Goal: Transaction & Acquisition: Purchase product/service

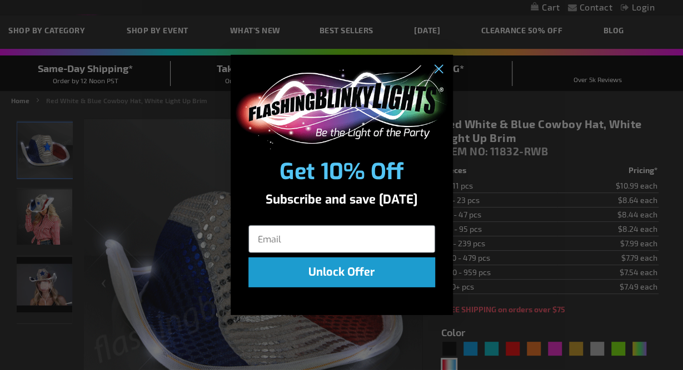
scroll to position [48, 0]
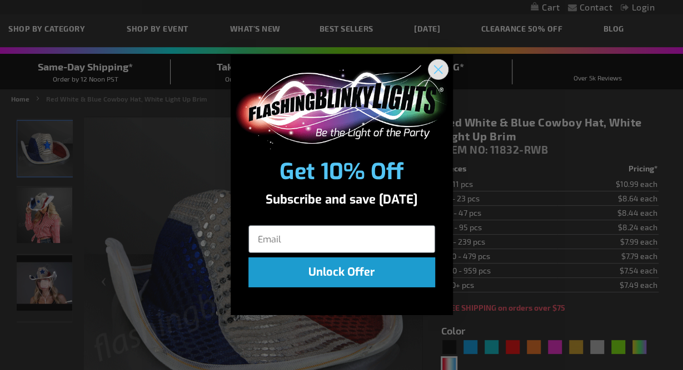
click at [438, 71] on circle "Close dialog" at bounding box center [437, 70] width 18 height 18
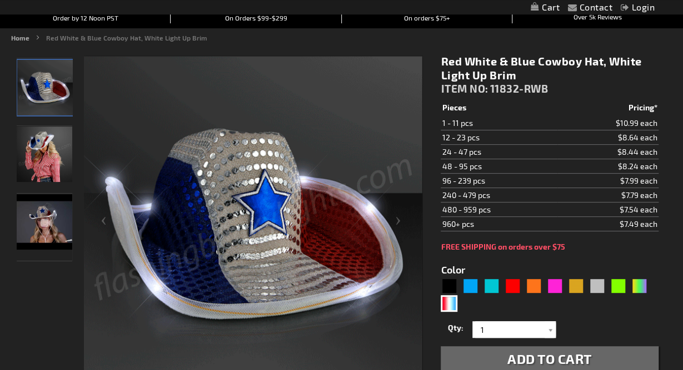
scroll to position [132, 0]
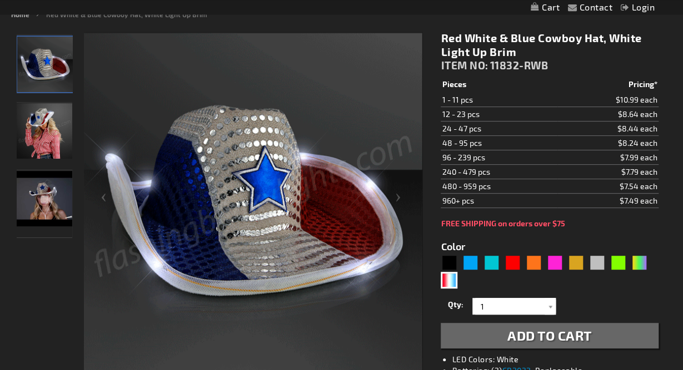
click at [483, 331] on button "Add to Cart" at bounding box center [548, 336] width 217 height 26
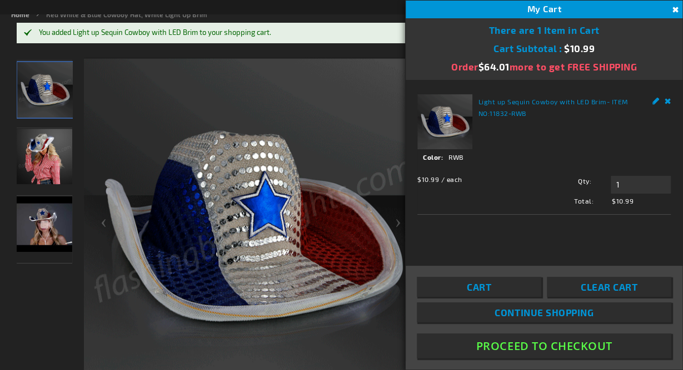
click at [488, 343] on button "Proceed To Checkout" at bounding box center [544, 346] width 254 height 25
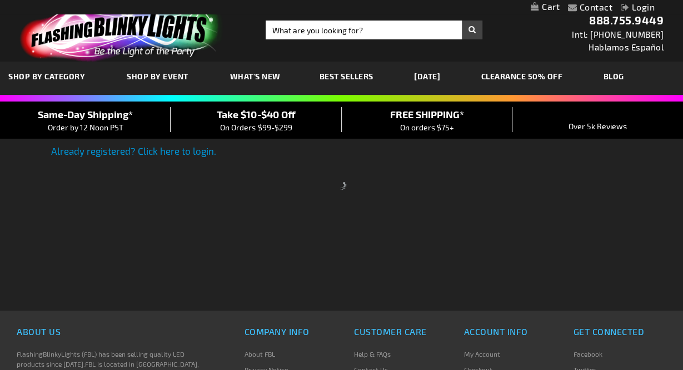
click at [488, 343] on div at bounding box center [341, 185] width 683 height 370
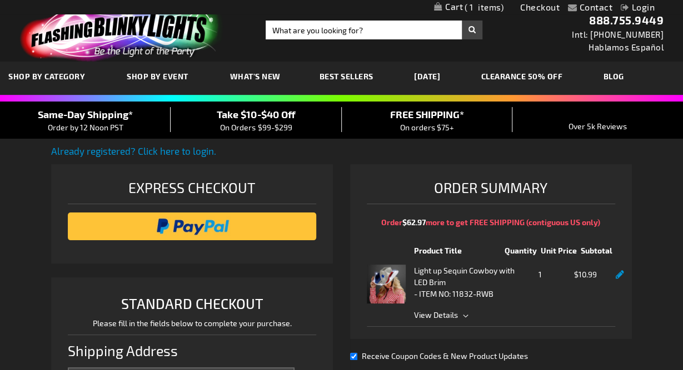
select select "US"
click at [488, 343] on div "Order Summary Order $62.97 more to get FREE SHIPPING (contiguous US only) Produ…" at bounding box center [491, 274] width 282 height 220
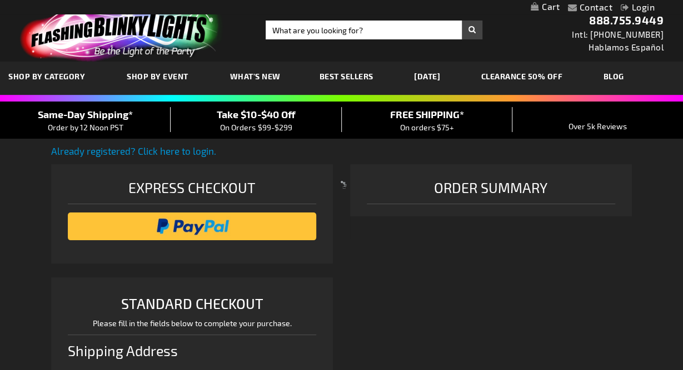
select select "US"
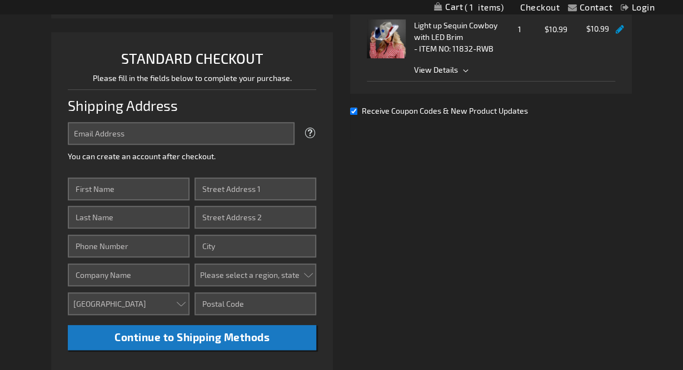
scroll to position [274, 0]
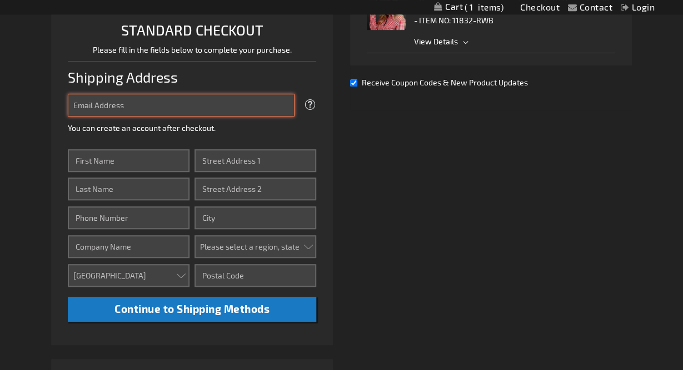
click at [188, 101] on input "Email Address" at bounding box center [181, 105] width 227 height 23
type input "andreagiska@gmail.com"
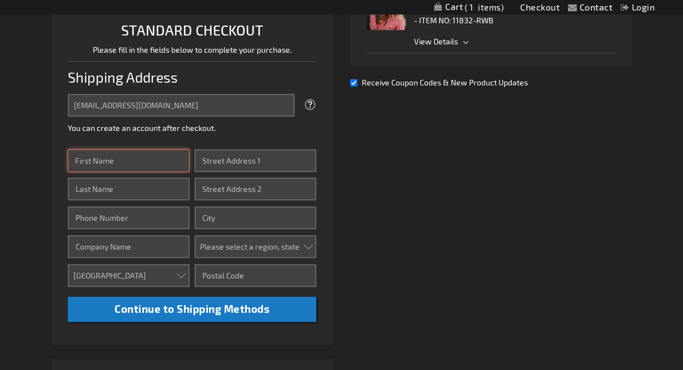
click at [150, 153] on input "First Name" at bounding box center [129, 160] width 122 height 23
type input "Andrea"
click at [136, 182] on input "Last Name" at bounding box center [129, 189] width 122 height 23
type input "Giska"
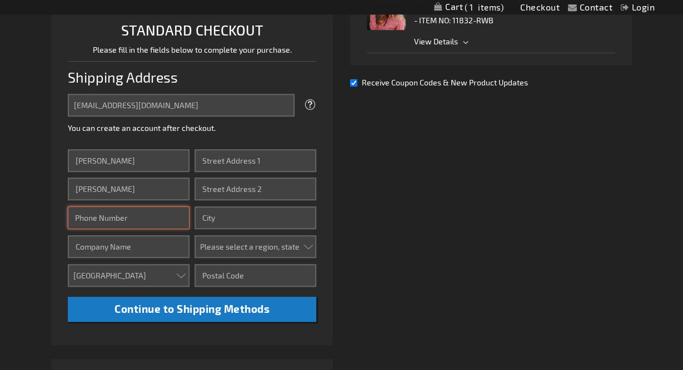
click at [119, 215] on input "Phone Number" at bounding box center [129, 218] width 122 height 23
type input "607-262-6956"
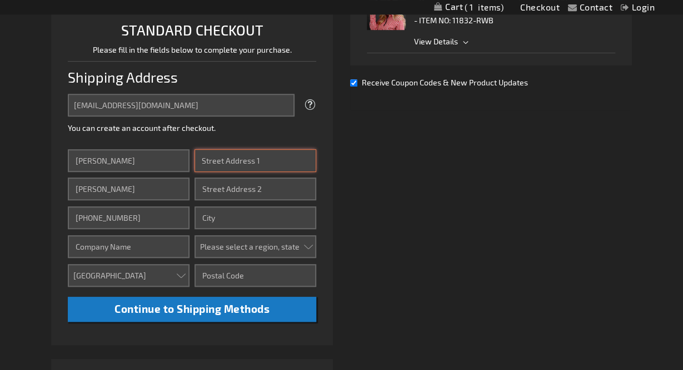
click at [223, 159] on input "Street Address: Line 1" at bounding box center [255, 160] width 122 height 23
type input "2310 Duck Pond Cir"
type input "Apt C"
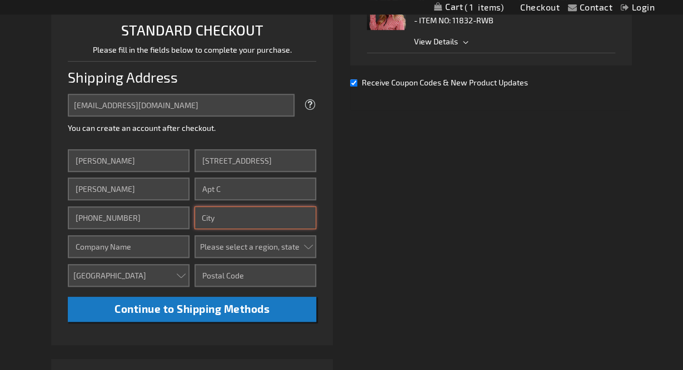
click at [219, 209] on input "City" at bounding box center [255, 218] width 122 height 23
type input "Morrisville"
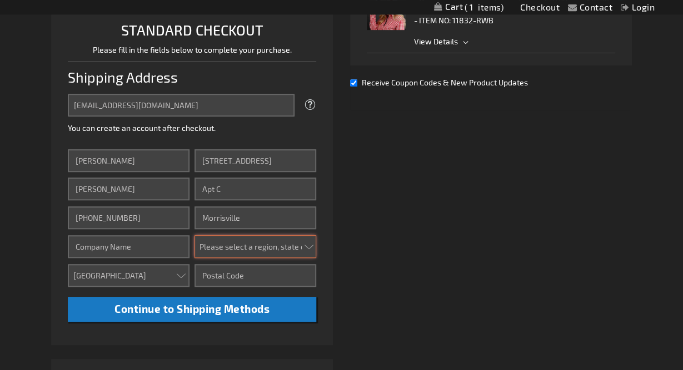
click at [194, 235] on select "Please select a region, state or province. Alabama Alaska Arizona Arkansas Cali…" at bounding box center [255, 246] width 122 height 23
select select "44"
click option "North Carolina" at bounding box center [0, 0] width 0 height 0
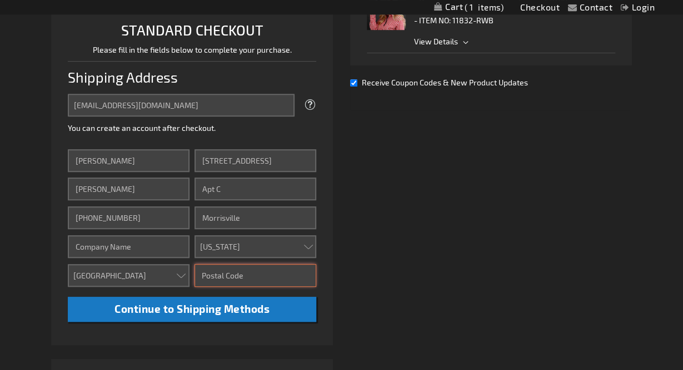
click at [239, 275] on input "Zip/Postal Code" at bounding box center [255, 275] width 122 height 23
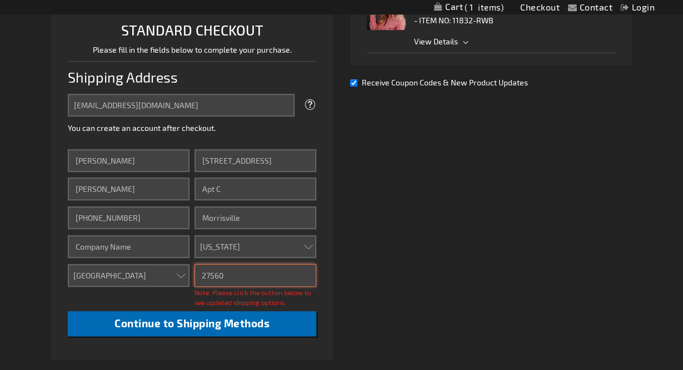
type input "27560"
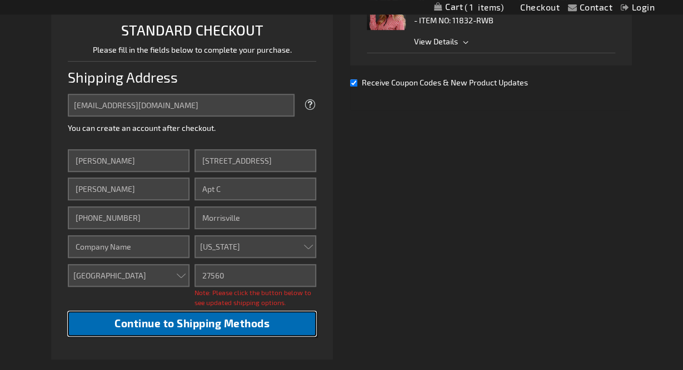
click at [208, 331] on button "Continue to Shipping Methods" at bounding box center [192, 324] width 248 height 25
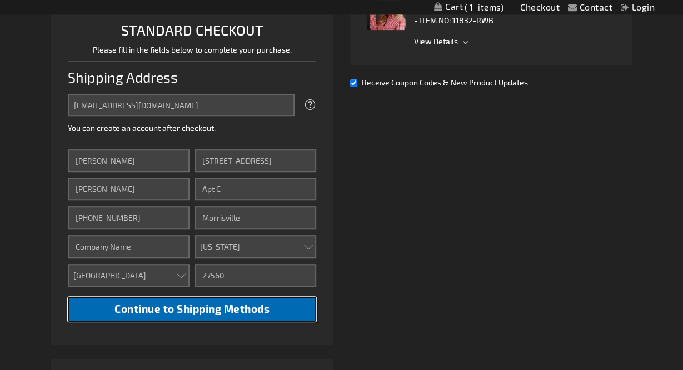
click at [205, 312] on span "Continue to Shipping Methods" at bounding box center [191, 309] width 155 height 13
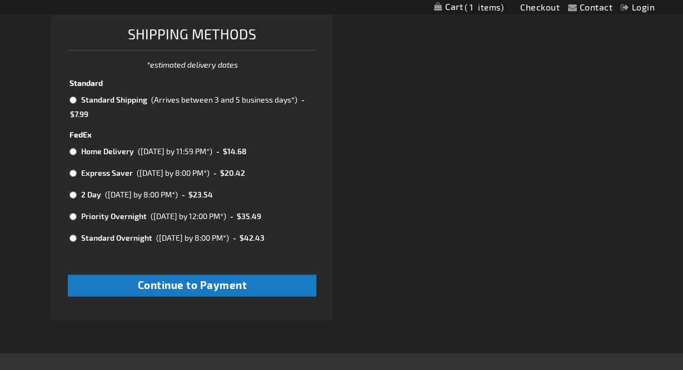
scroll to position [625, 0]
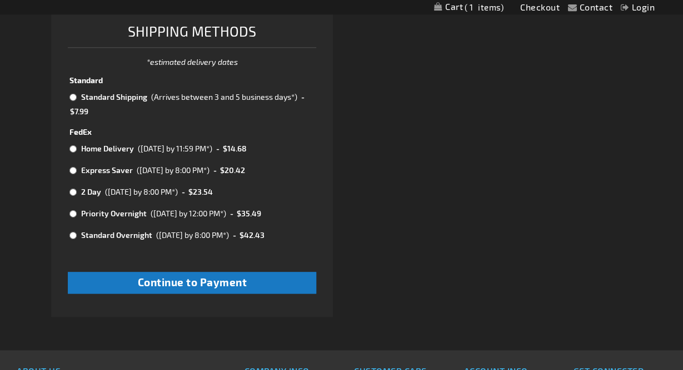
click at [75, 98] on input "radio" at bounding box center [72, 97] width 7 height 9
radio input "true"
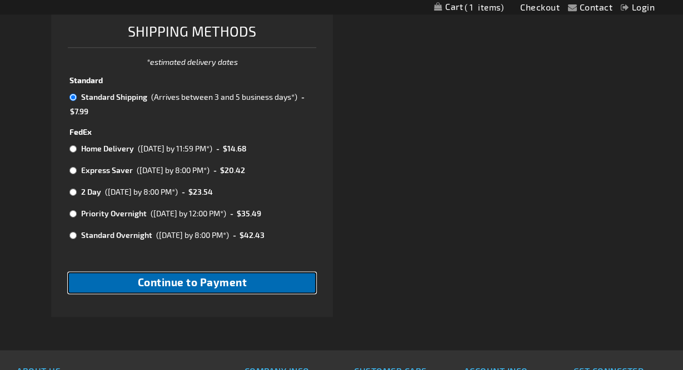
click at [140, 276] on span "Continue to Payment" at bounding box center [192, 282] width 109 height 13
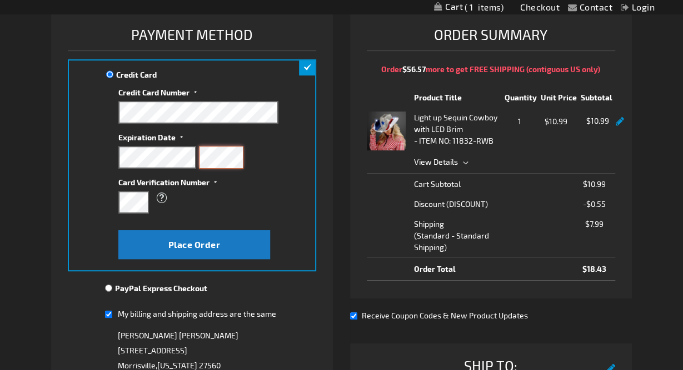
scroll to position [155, 0]
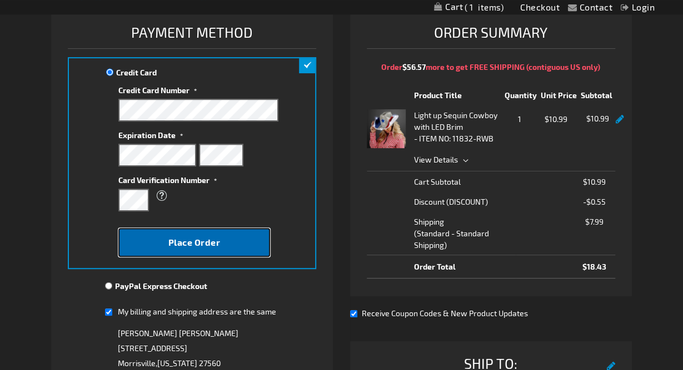
click at [160, 250] on button "Place Order" at bounding box center [194, 242] width 152 height 29
